Goal: Navigation & Orientation: Find specific page/section

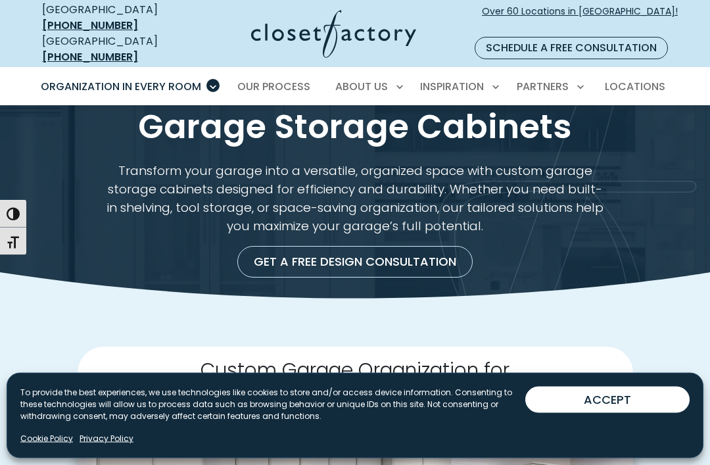
scroll to position [29, 0]
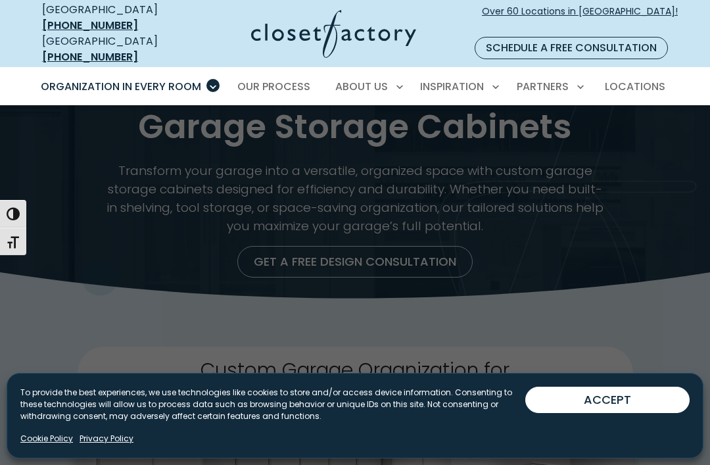
click at [81, 297] on span "Wall Units" at bounding box center [74, 303] width 53 height 13
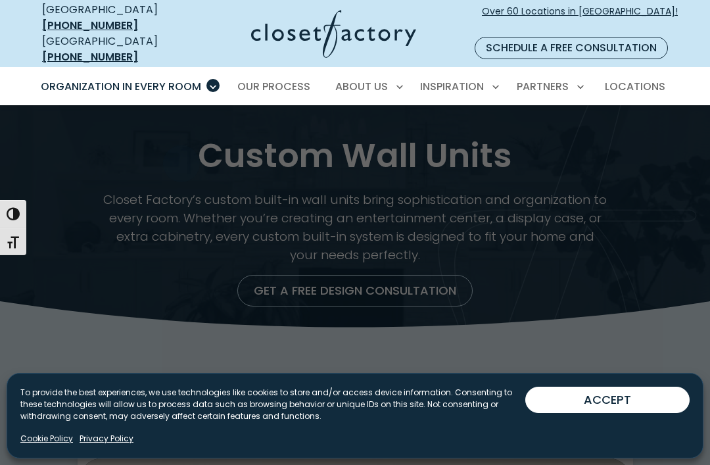
click at [100, 370] on span "Home Library" at bounding box center [81, 376] width 66 height 13
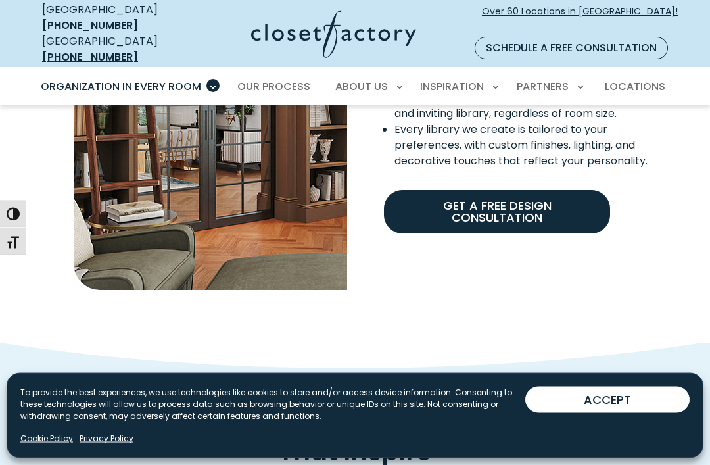
scroll to position [1122, 0]
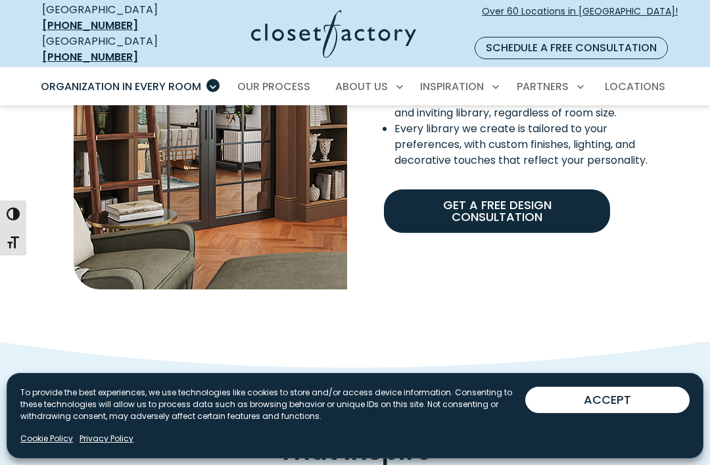
click at [241, 299] on div "Transform Your Space with Tailored Library Shelving From dedicated rooms to sha…" at bounding box center [355, 58] width 710 height 565
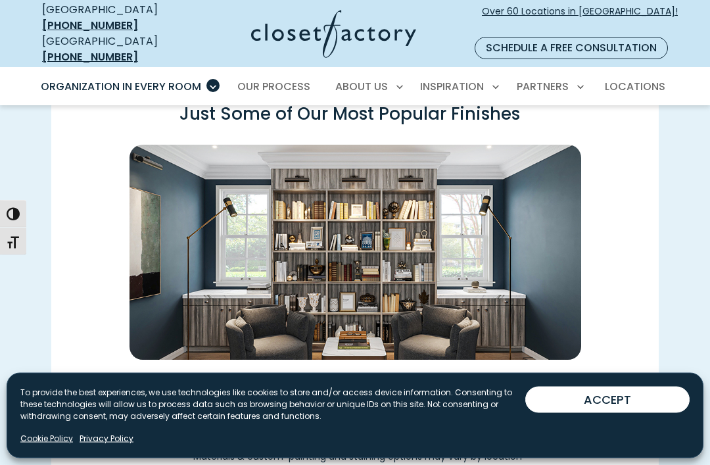
scroll to position [1643, 0]
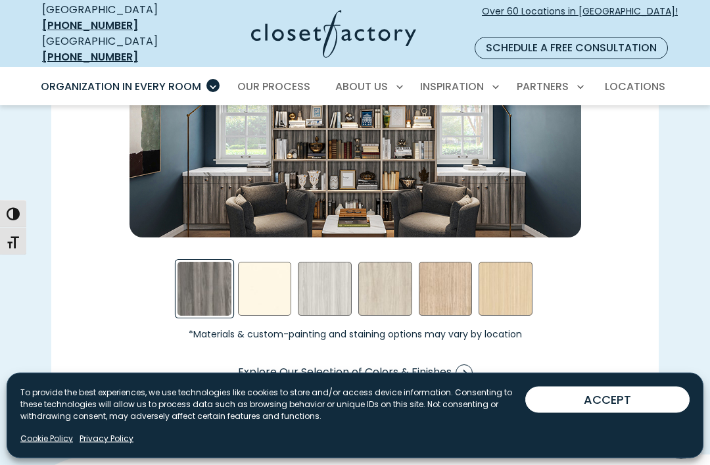
click at [266, 279] on div "Antique White Swatch" at bounding box center [265, 289] width 54 height 54
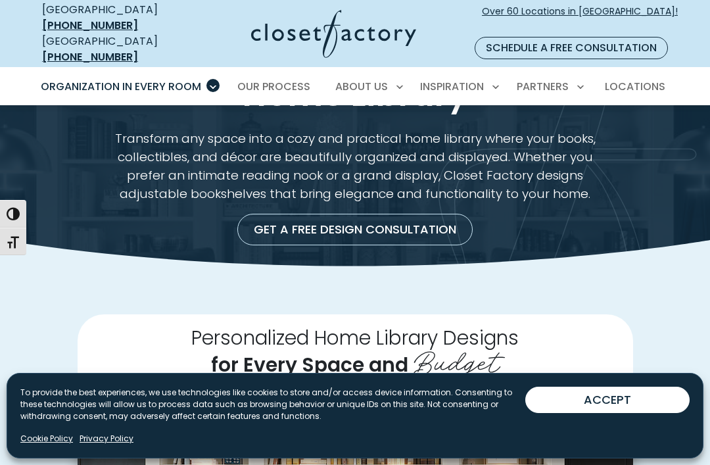
scroll to position [0, 0]
